Goal: Transaction & Acquisition: Book appointment/travel/reservation

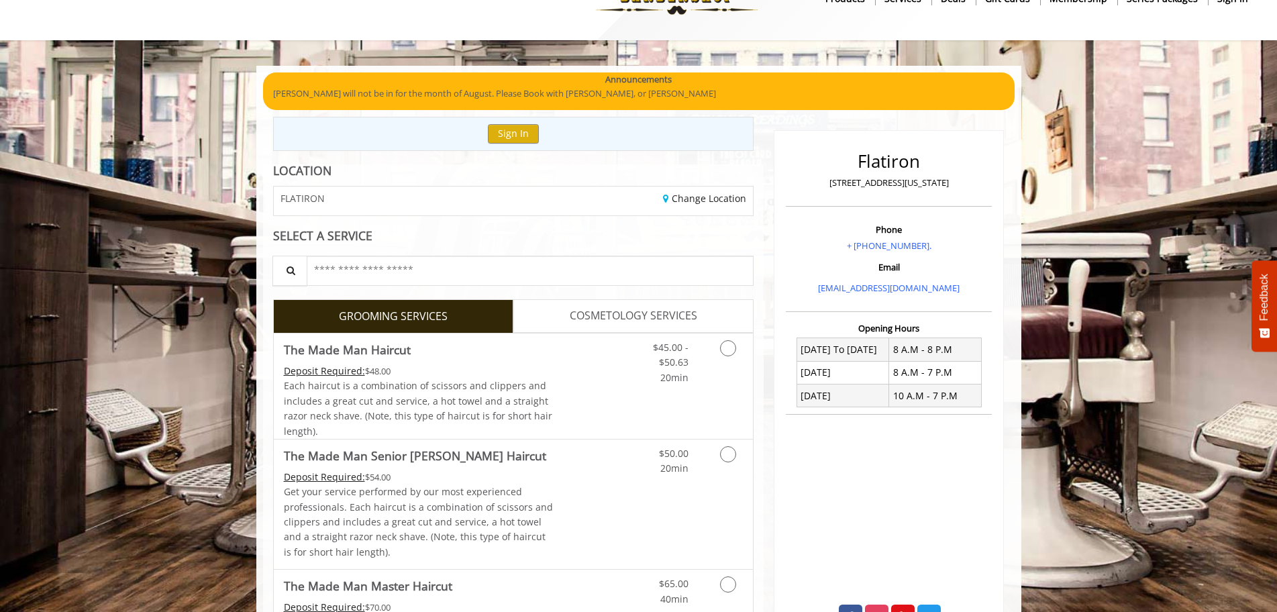
scroll to position [67, 0]
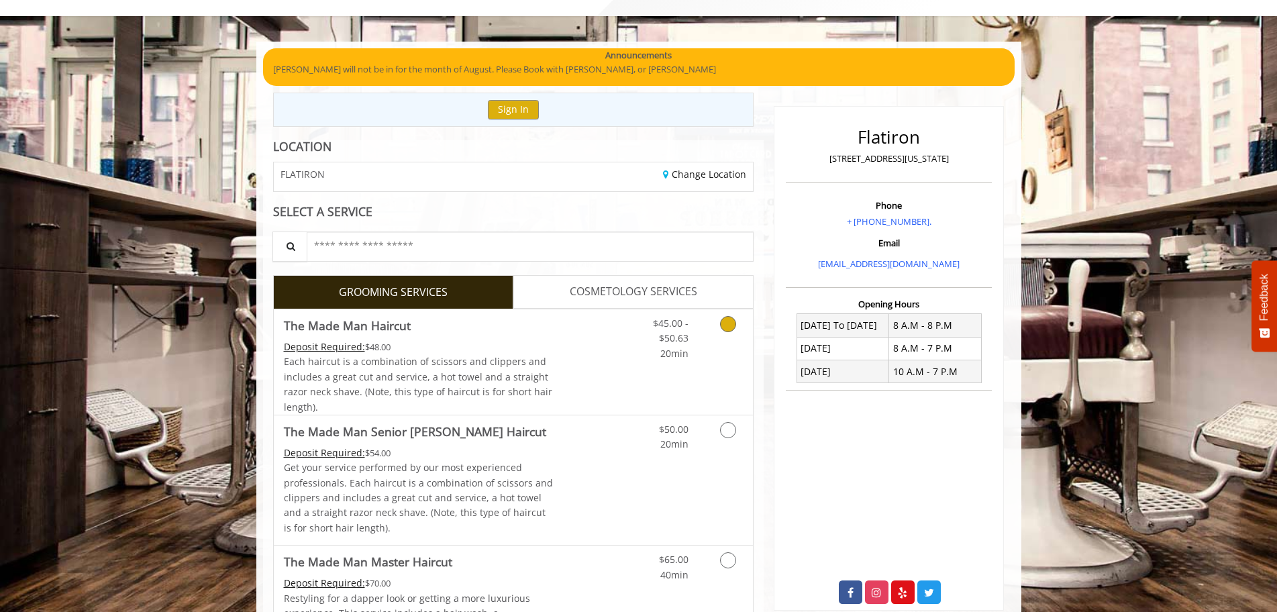
click at [726, 319] on icon "Grooming services" at bounding box center [728, 324] width 16 height 16
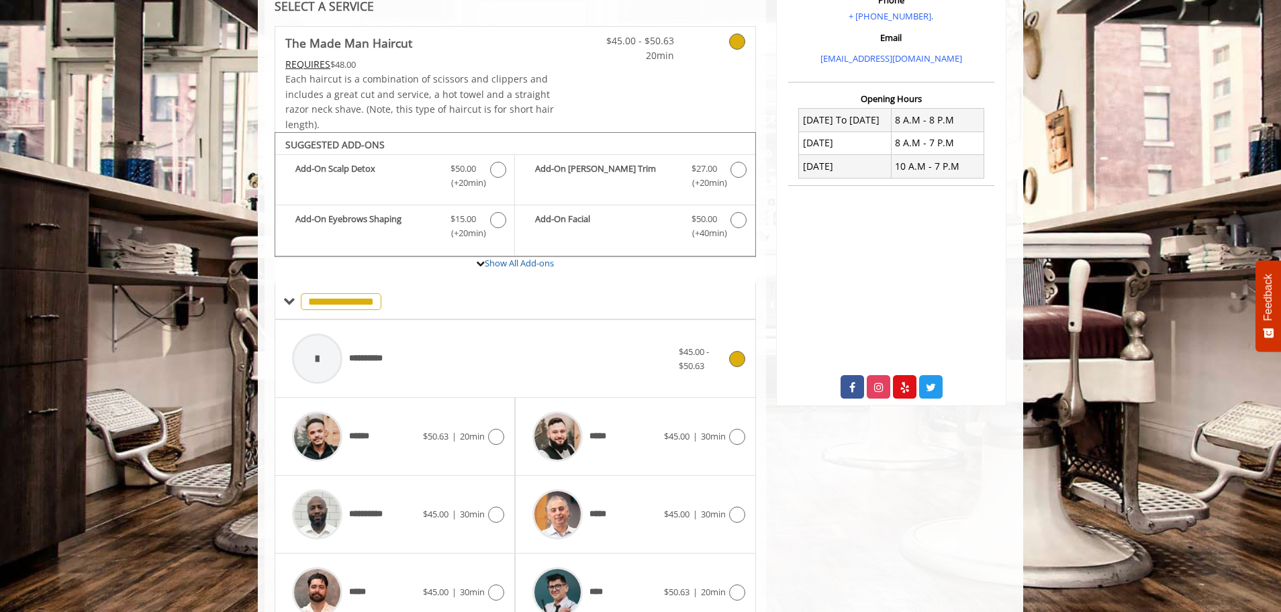
scroll to position [405, 0]
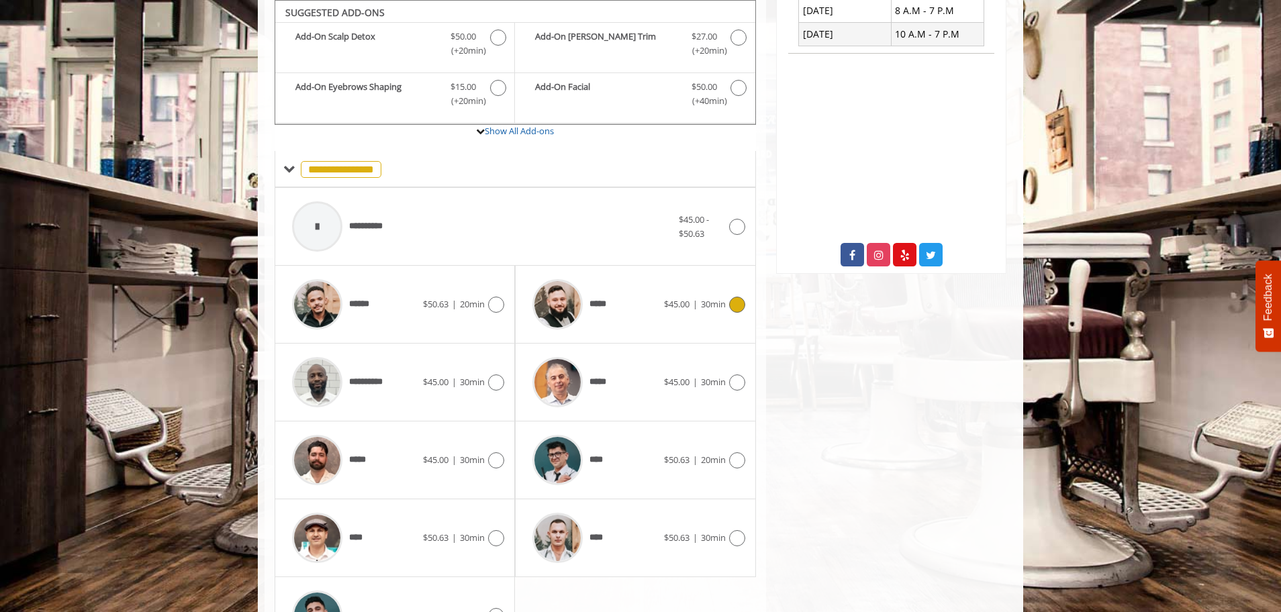
click at [740, 302] on icon at bounding box center [737, 305] width 16 height 16
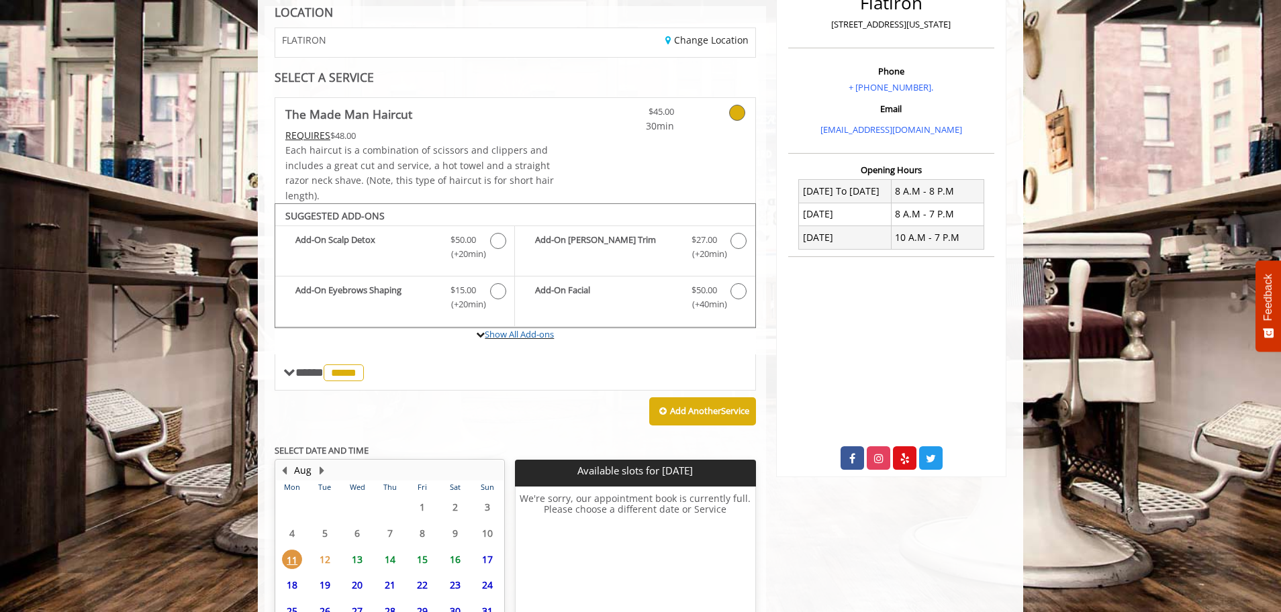
scroll to position [325, 0]
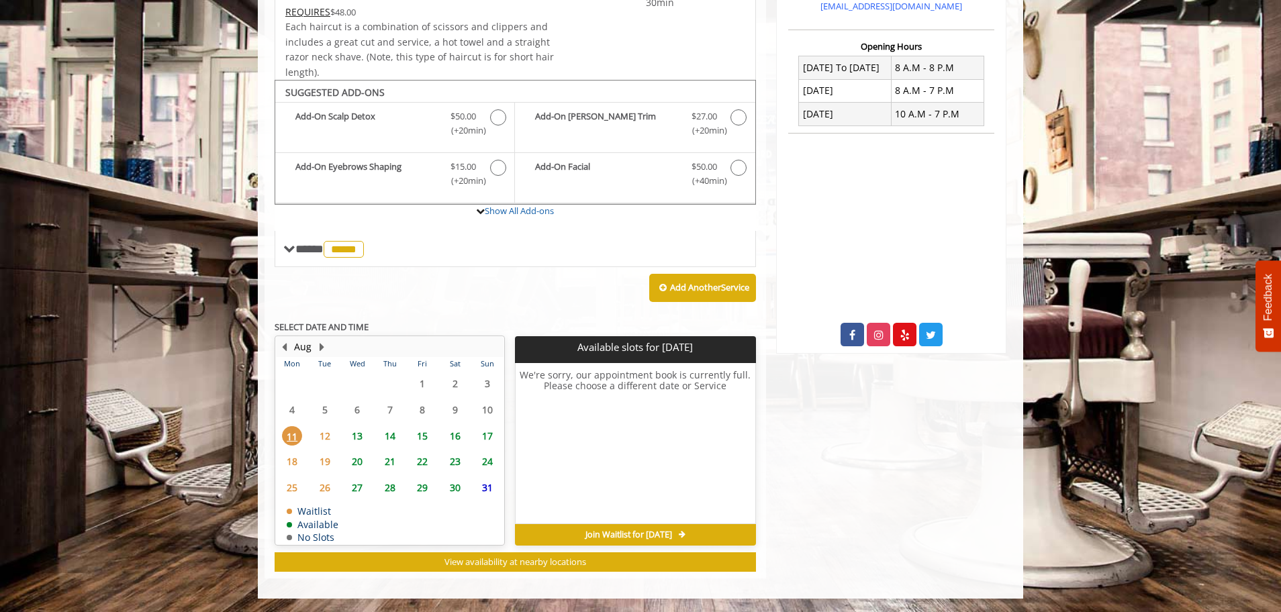
click at [328, 436] on span "12" at bounding box center [325, 435] width 20 height 19
click at [391, 438] on span "14" at bounding box center [390, 435] width 20 height 19
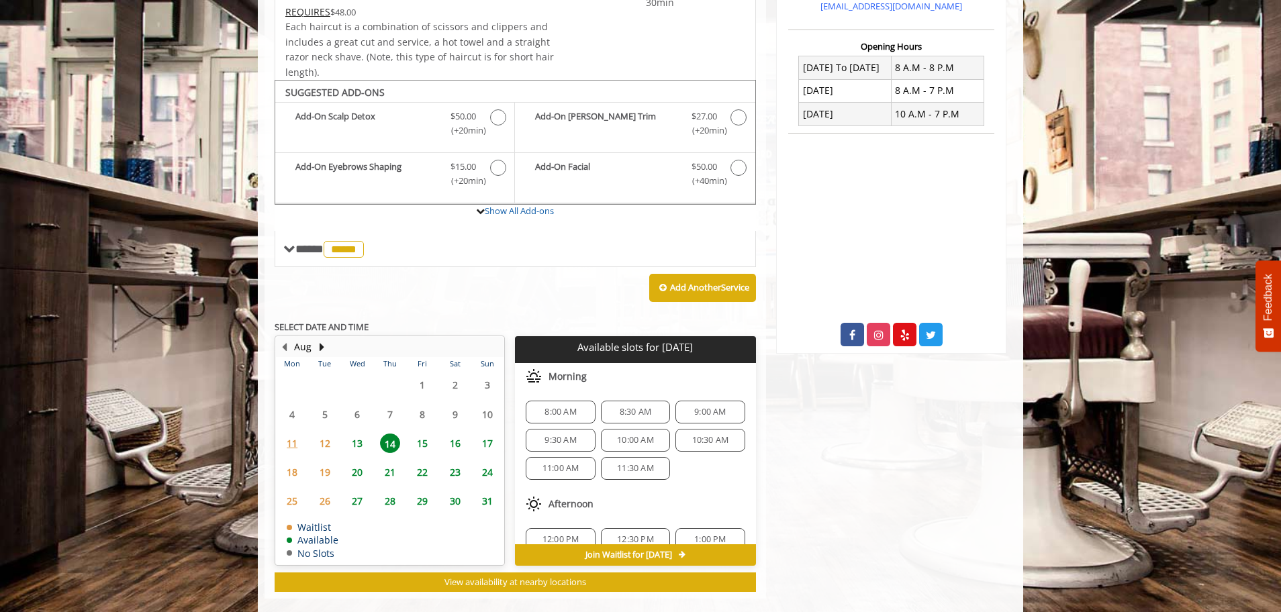
scroll to position [345, 0]
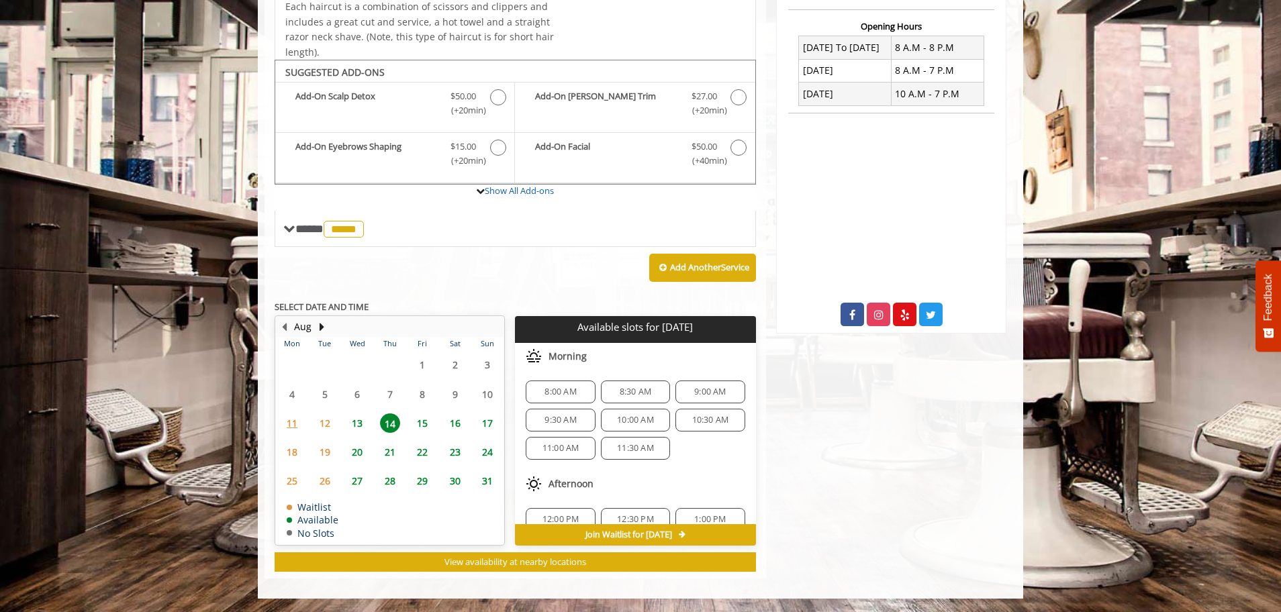
click at [415, 418] on span "15" at bounding box center [422, 422] width 20 height 19
click at [559, 389] on span "8:00 AM" at bounding box center [560, 392] width 32 height 11
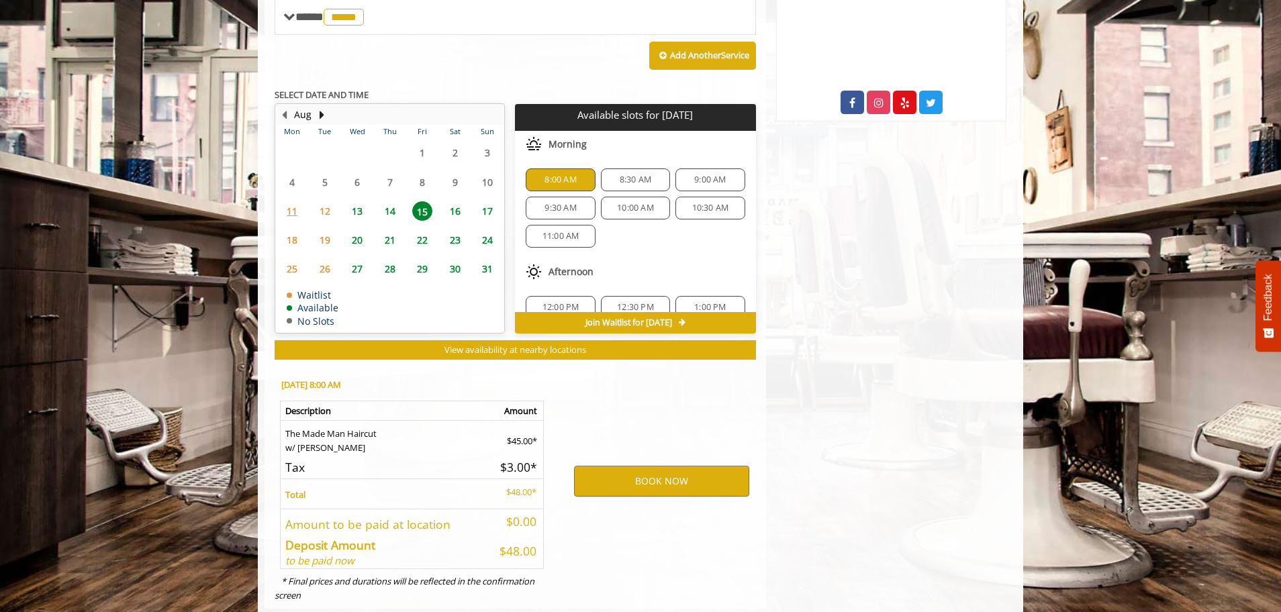
scroll to position [587, 0]
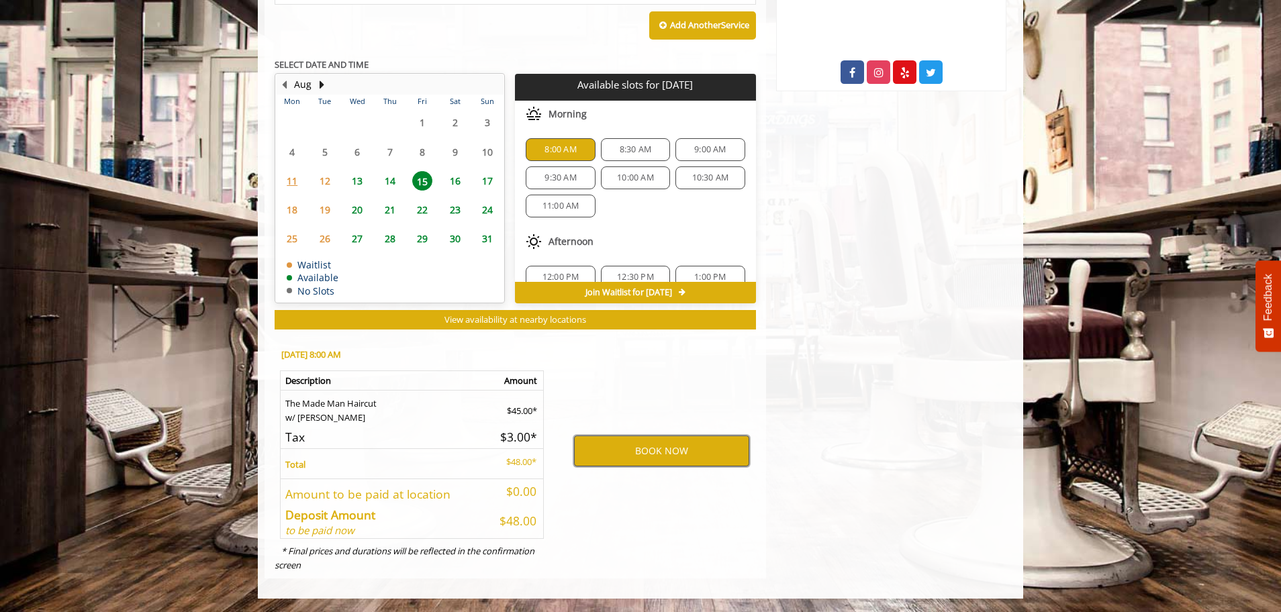
click at [628, 447] on button "BOOK NOW" at bounding box center [661, 451] width 175 height 31
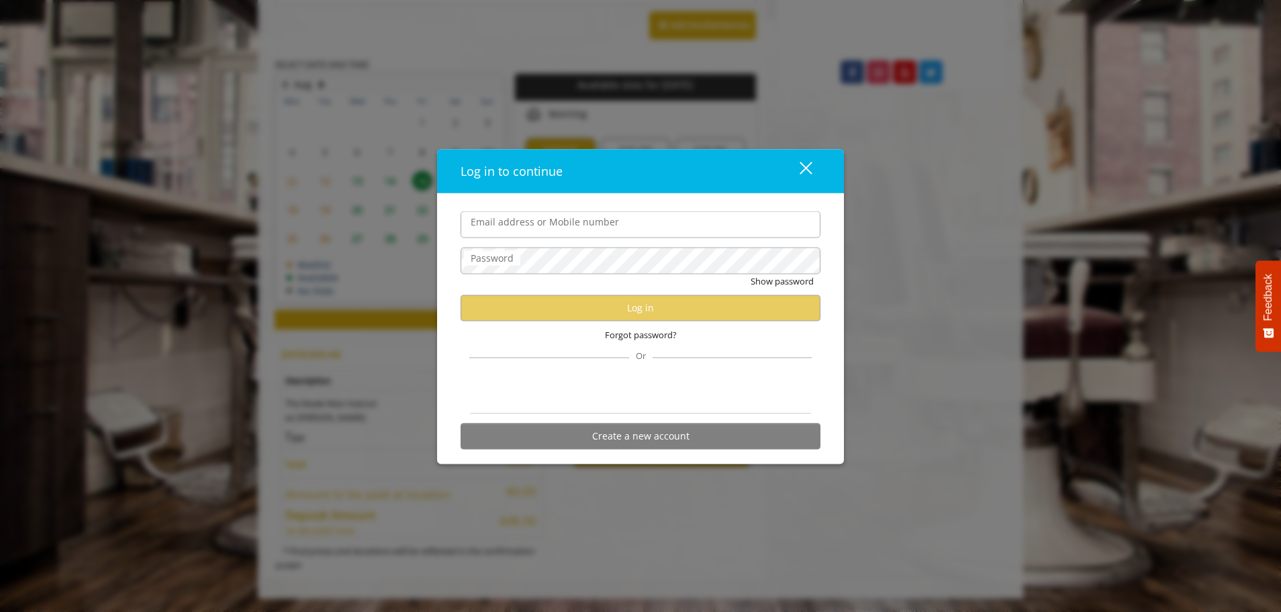
click at [612, 230] on input "Email address or Mobile number" at bounding box center [640, 224] width 360 height 27
type input "**********"
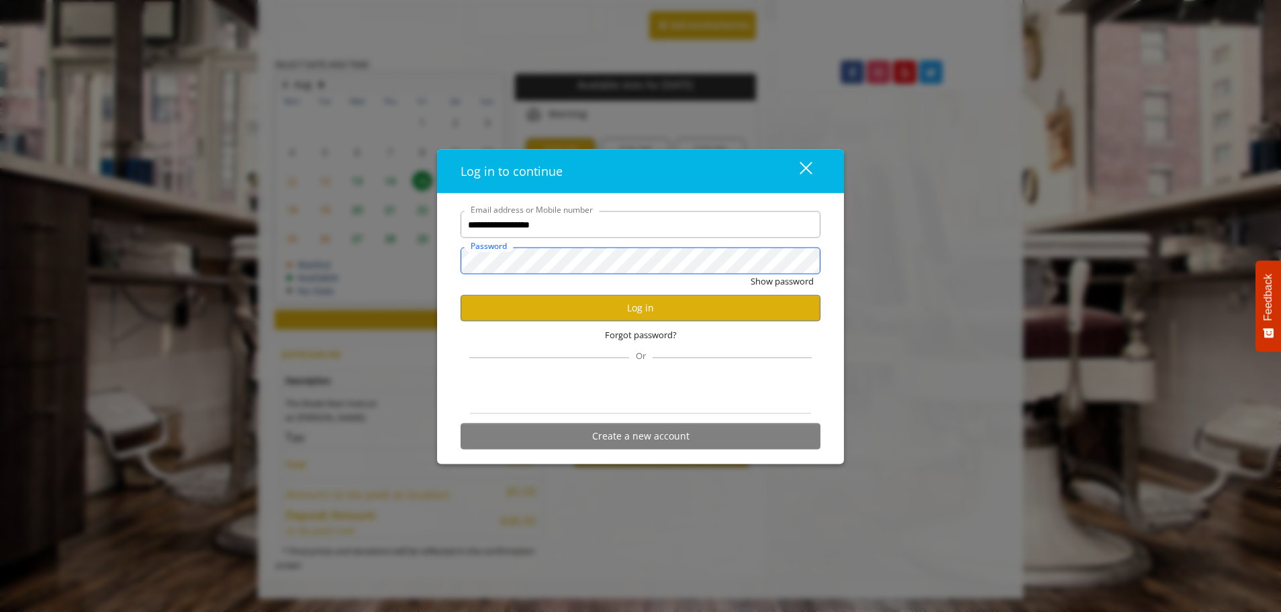
click at [750, 275] on button "Show password" at bounding box center [781, 282] width 63 height 14
click at [607, 307] on button "Log in" at bounding box center [640, 308] width 360 height 26
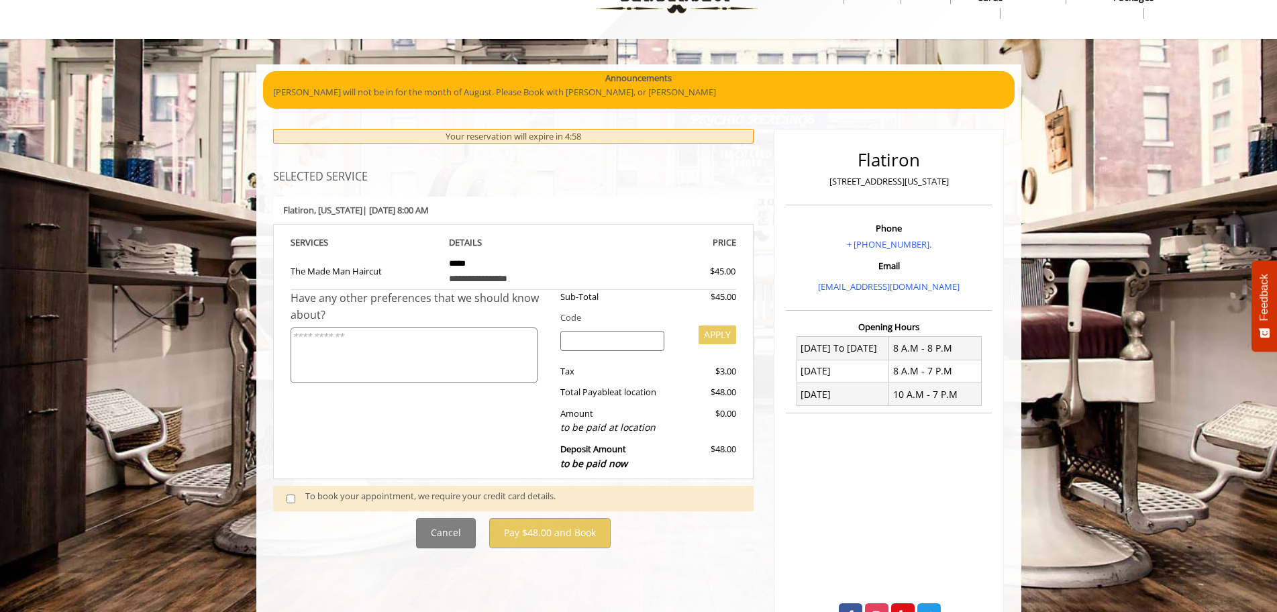
scroll to position [67, 0]
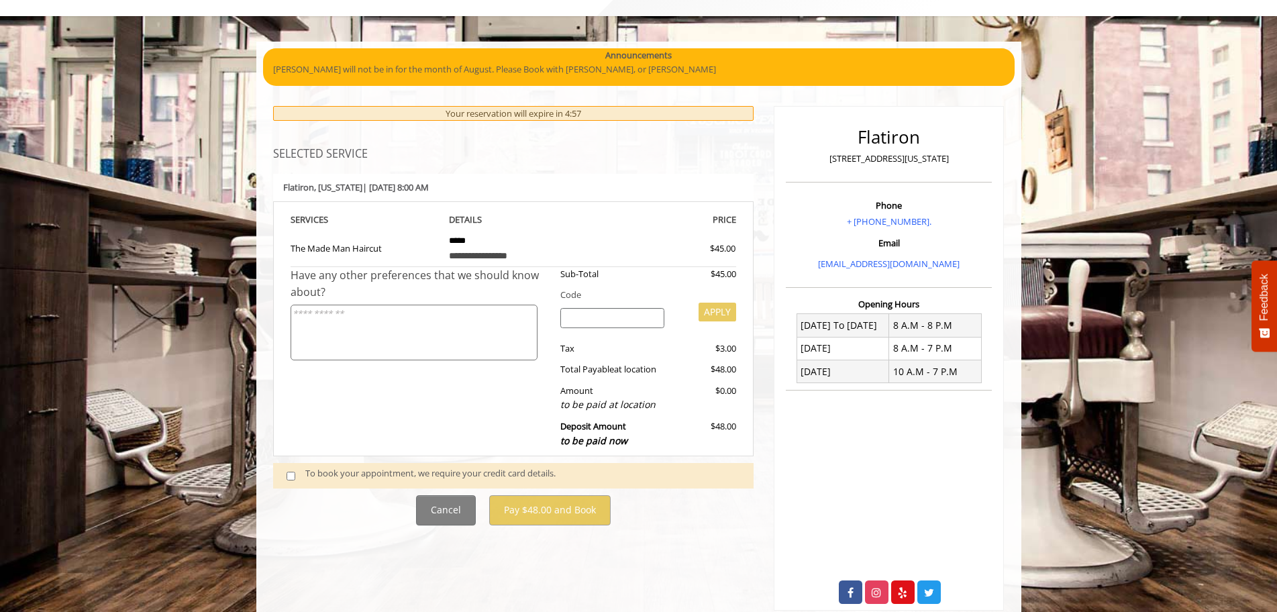
click at [456, 478] on div "To book your appointment, we require your credit card details." at bounding box center [522, 475] width 435 height 18
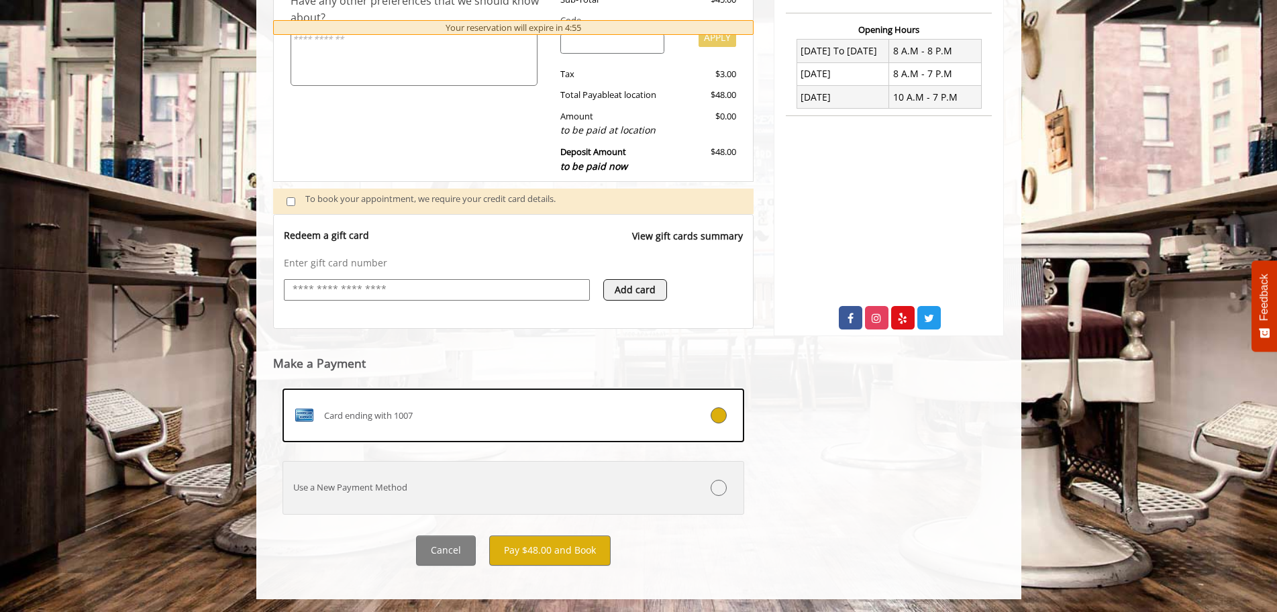
scroll to position [342, 0]
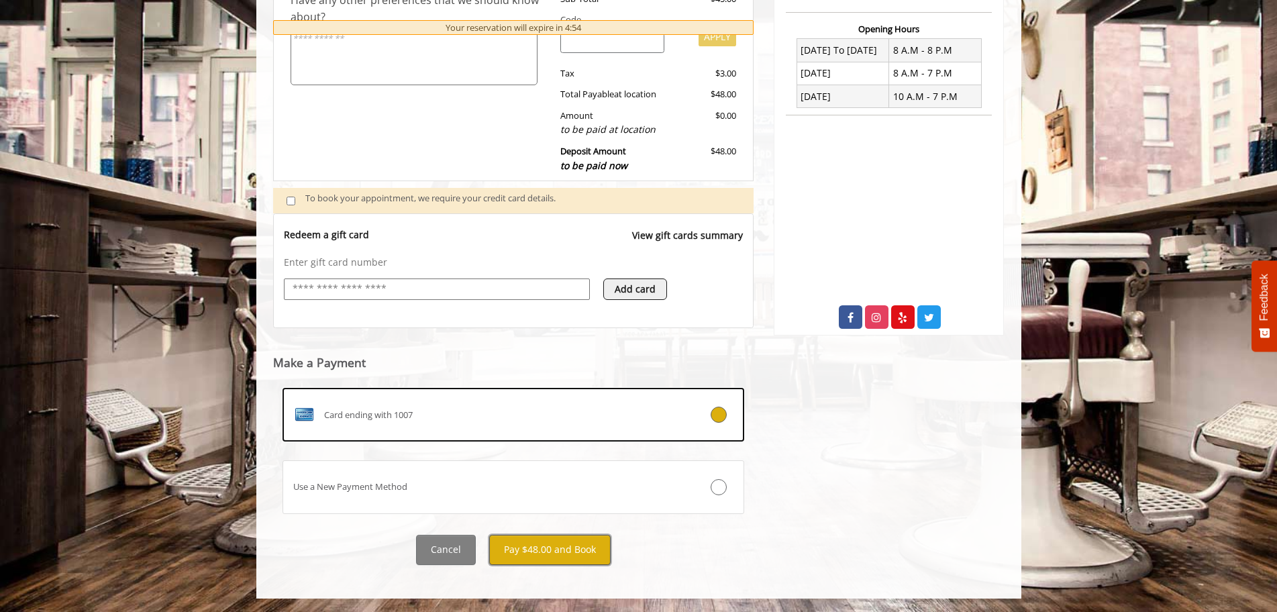
click at [572, 544] on button "Pay $48.00 and Book" at bounding box center [549, 550] width 121 height 30
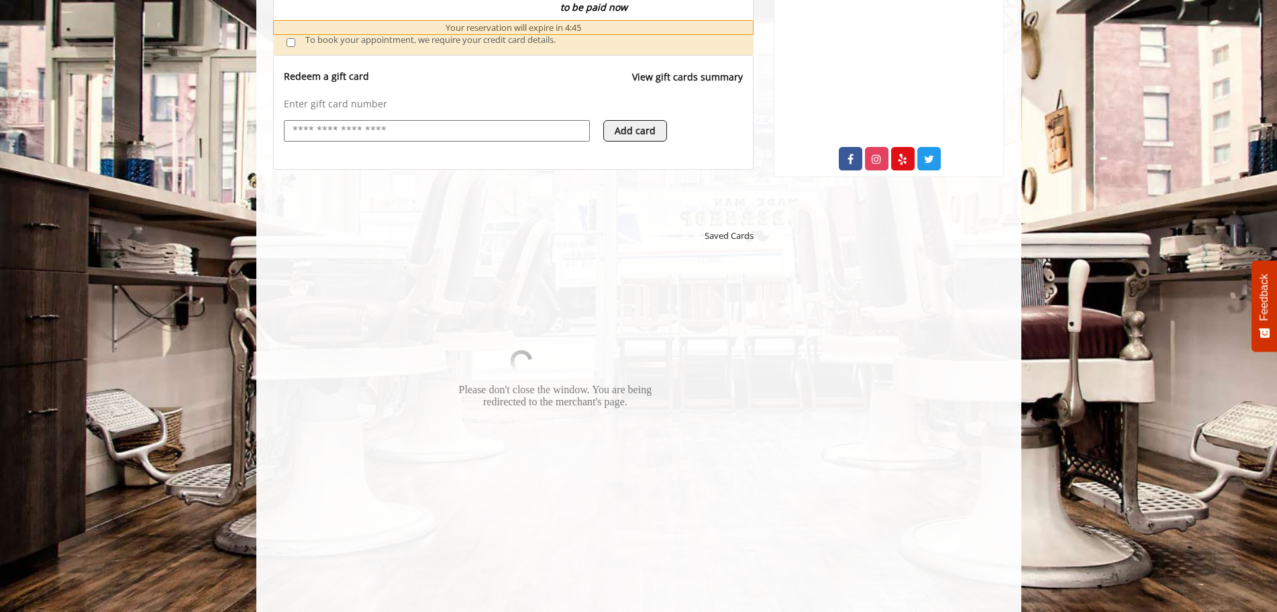
scroll to position [544, 0]
